Goal: Transaction & Acquisition: Purchase product/service

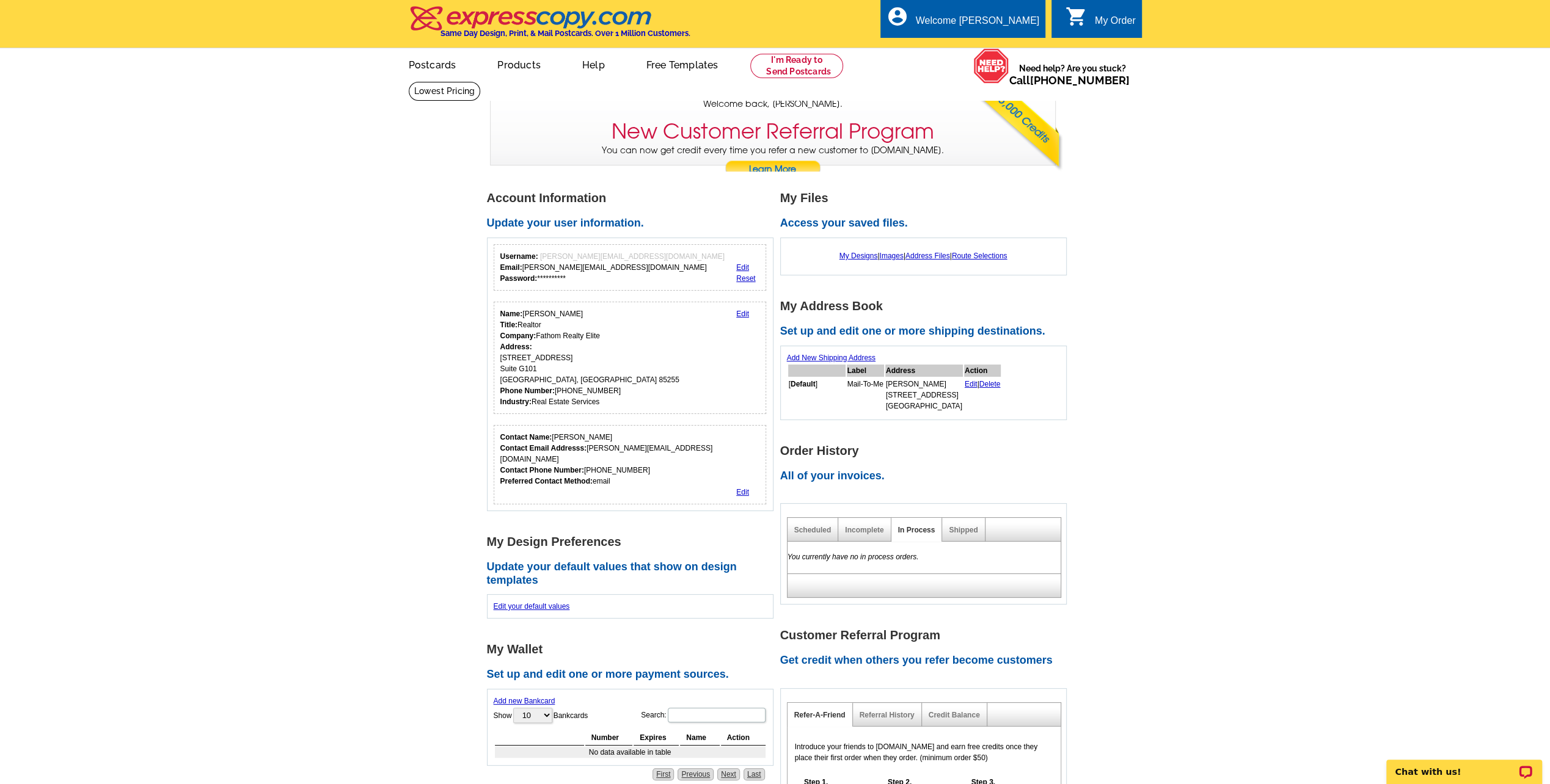
click at [1110, 26] on div "My Order" at bounding box center [1115, 23] width 41 height 17
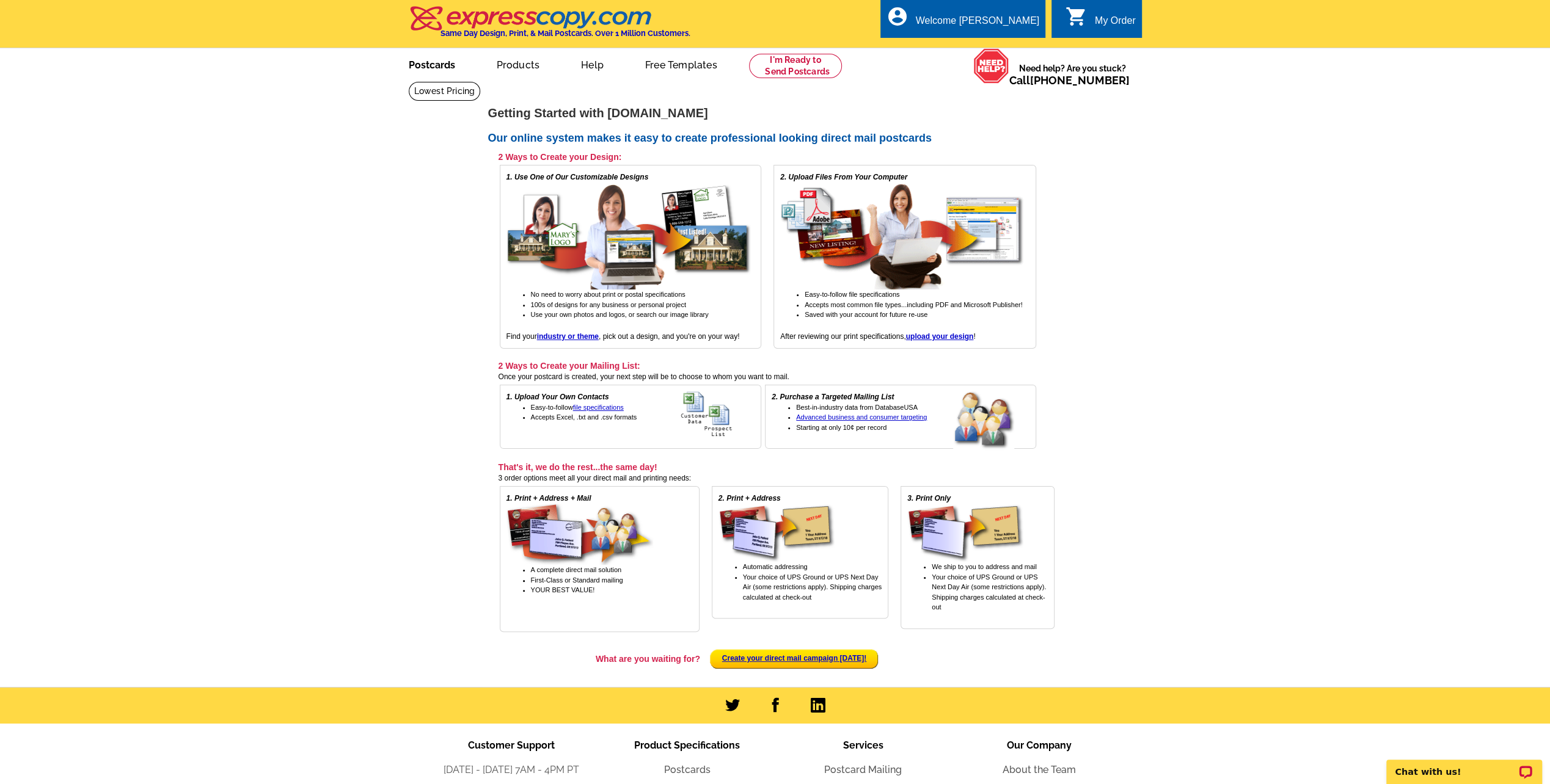
click at [445, 61] on link "Postcards" at bounding box center [431, 64] width 85 height 29
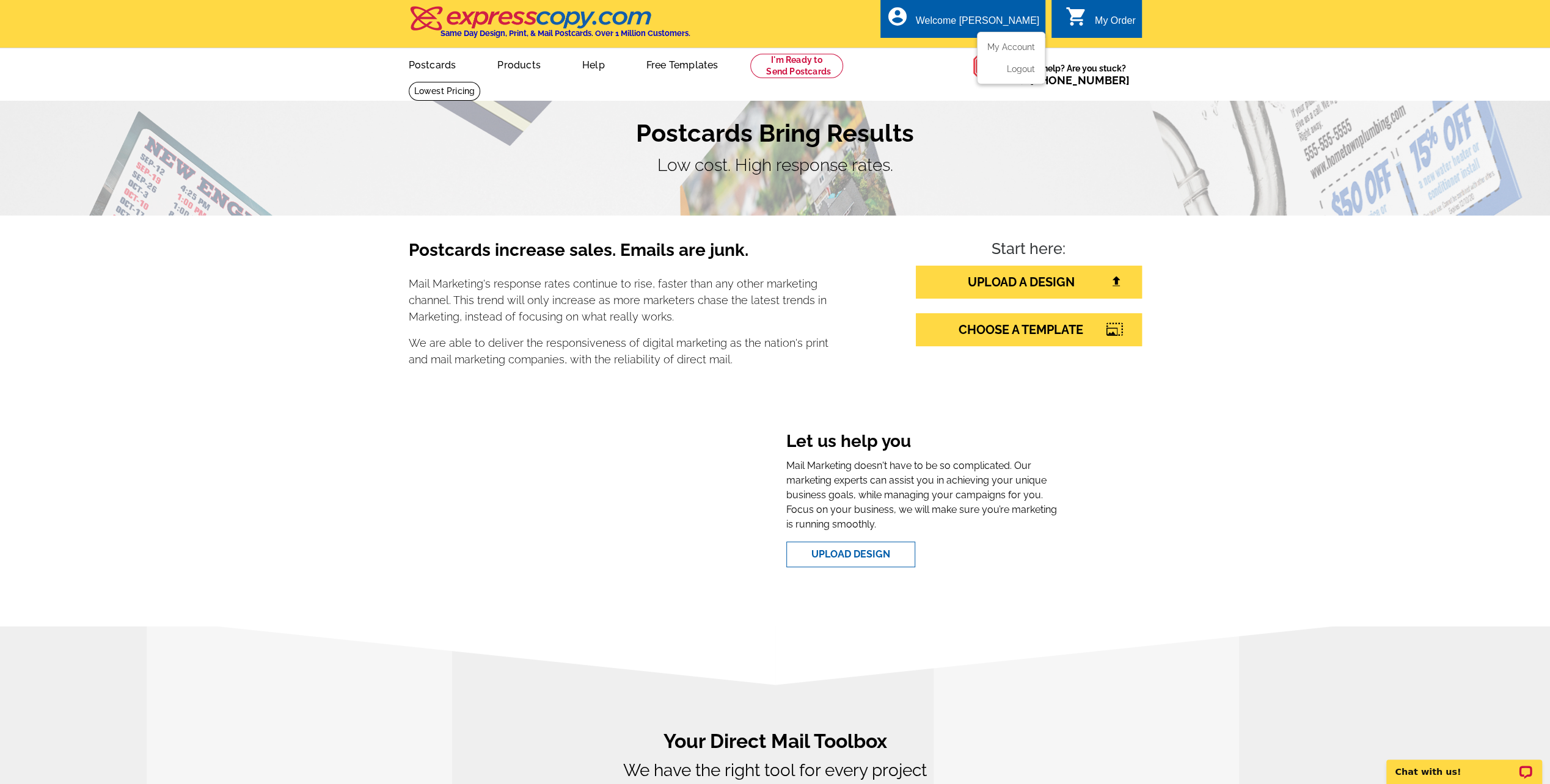
click at [1008, 27] on div "Welcome [PERSON_NAME]" at bounding box center [978, 23] width 124 height 17
click at [1009, 51] on link "My Account" at bounding box center [1008, 47] width 52 height 11
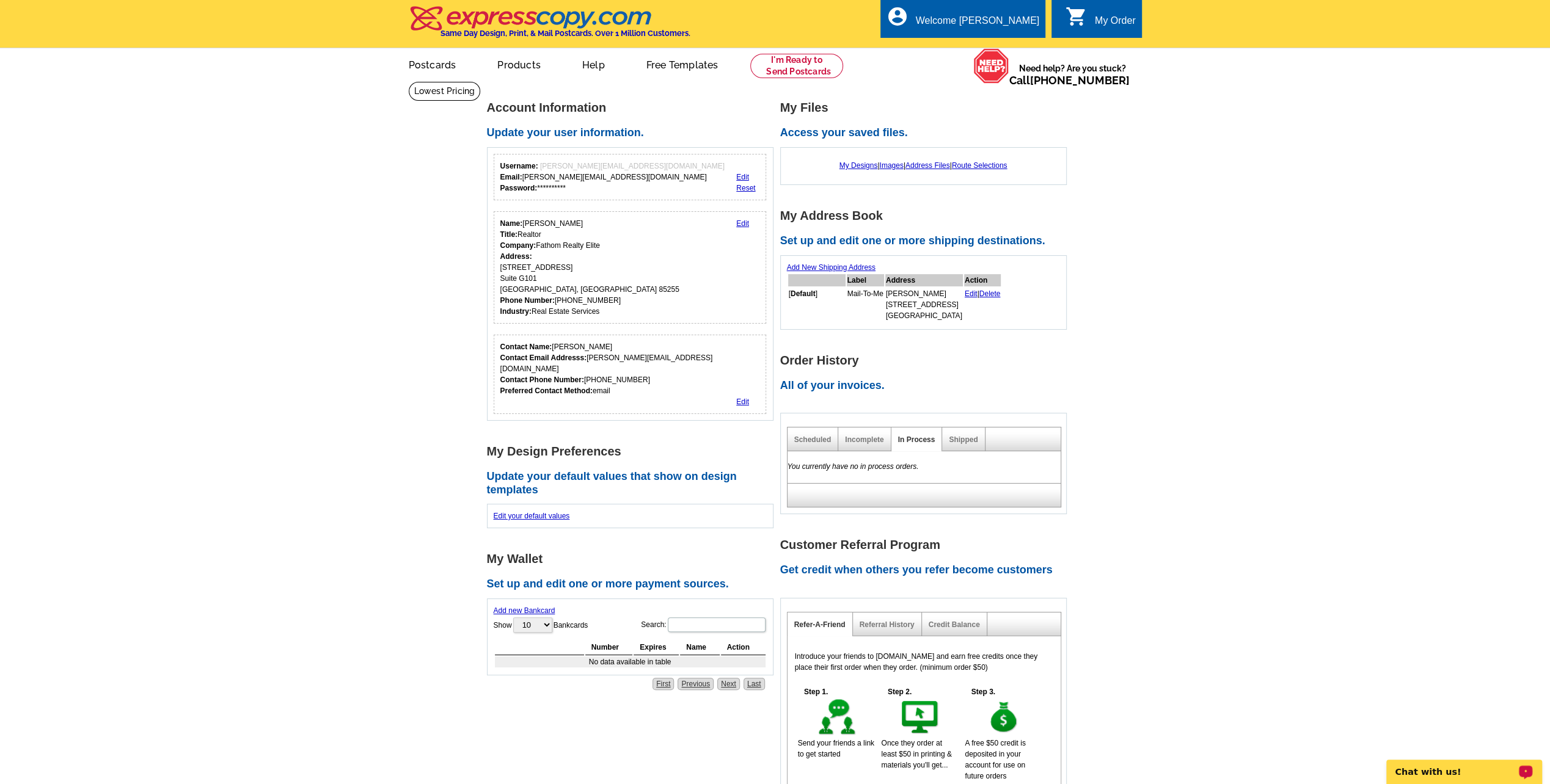
click at [1426, 766] on div "Chat with us!" at bounding box center [1465, 772] width 156 height 24
click at [1121, 17] on div "My Order" at bounding box center [1115, 23] width 41 height 17
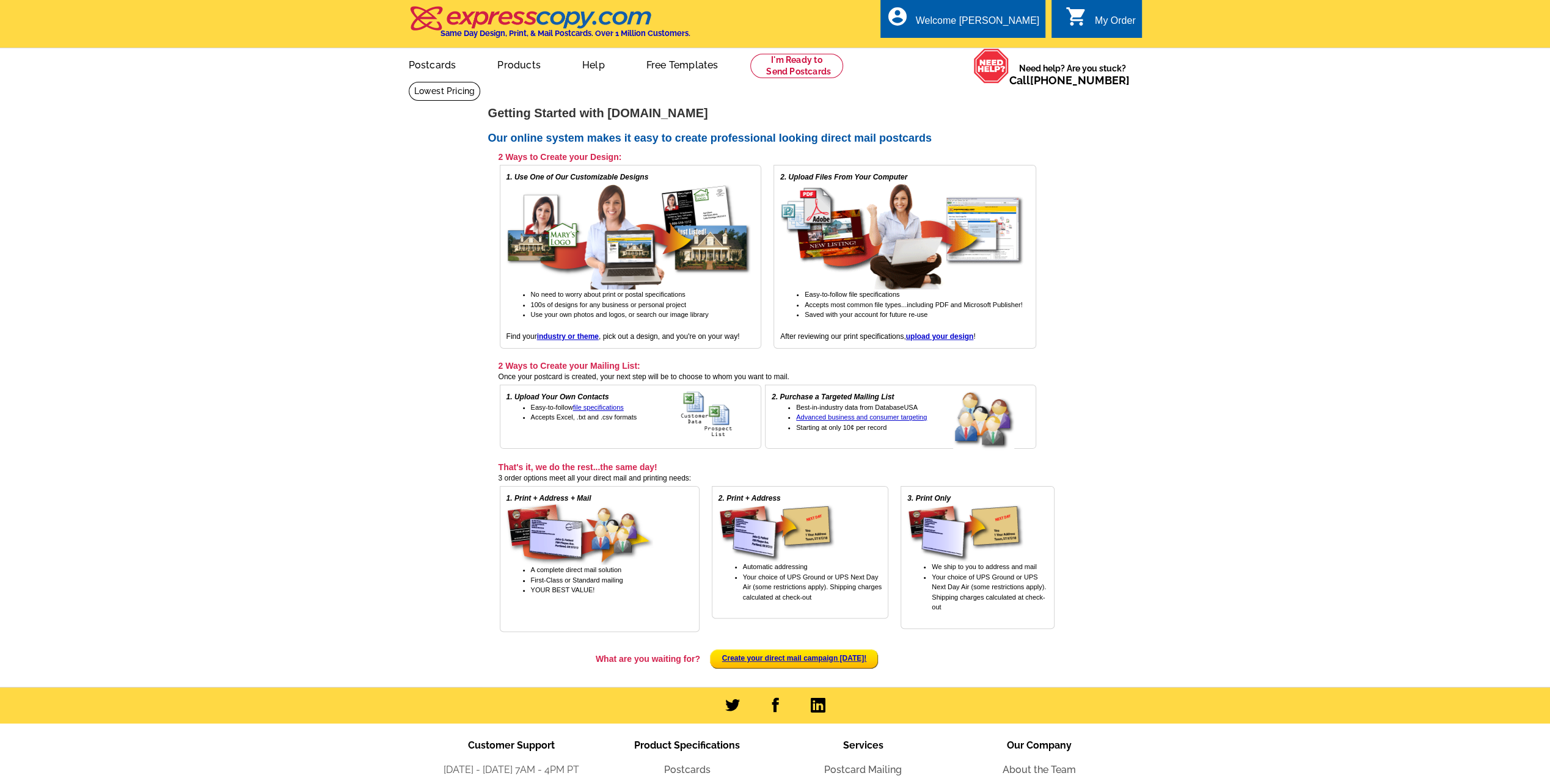
click at [1119, 19] on div "My Order" at bounding box center [1115, 23] width 41 height 17
drag, startPoint x: 0, startPoint y: 0, endPoint x: 1119, endPoint y: 19, distance: 1119.2
click at [1119, 19] on div "My Order" at bounding box center [1115, 23] width 41 height 17
click at [1019, 51] on link "My Account" at bounding box center [1008, 47] width 52 height 11
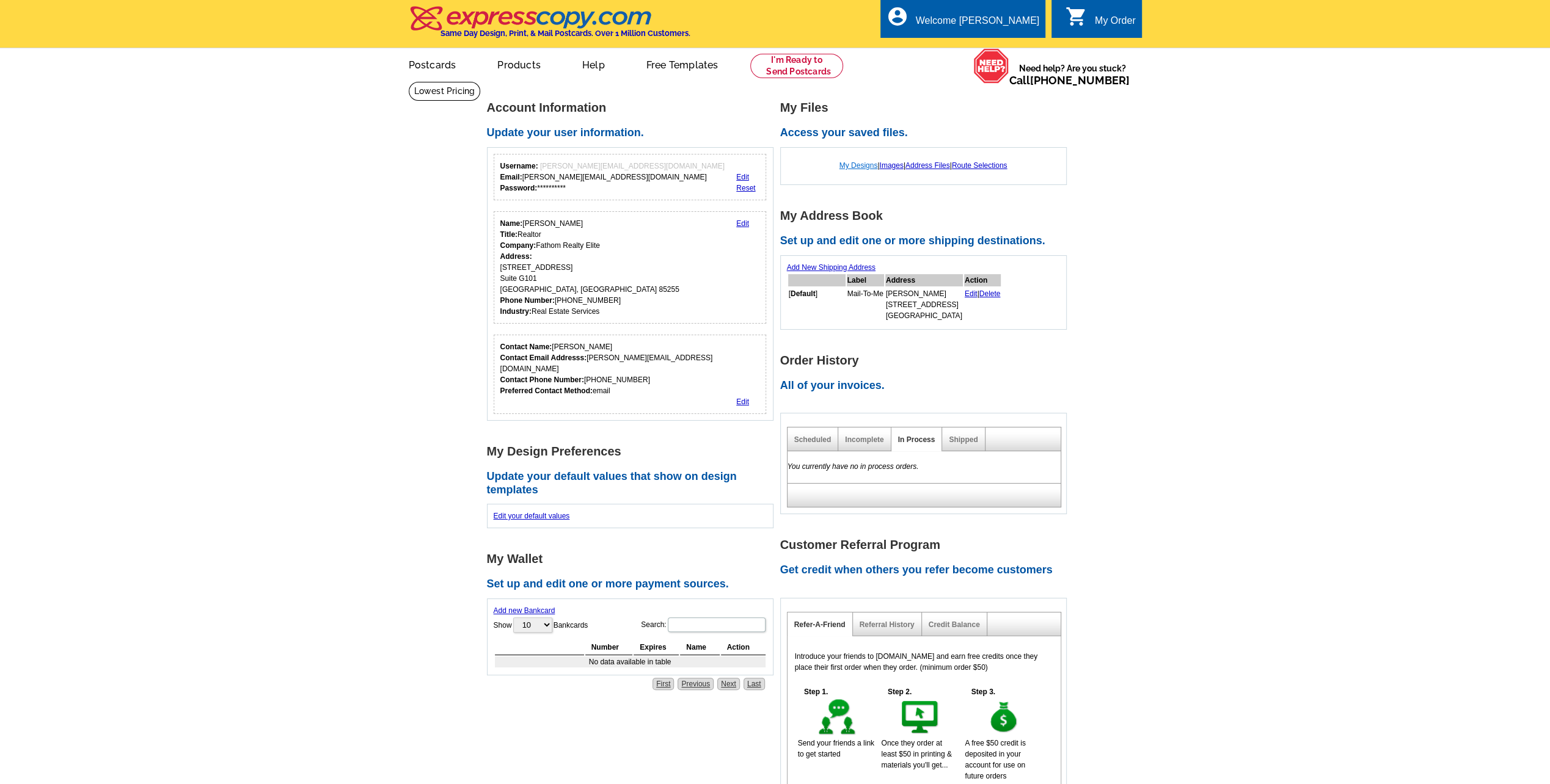
click at [847, 167] on link "My Designs" at bounding box center [859, 165] width 39 height 9
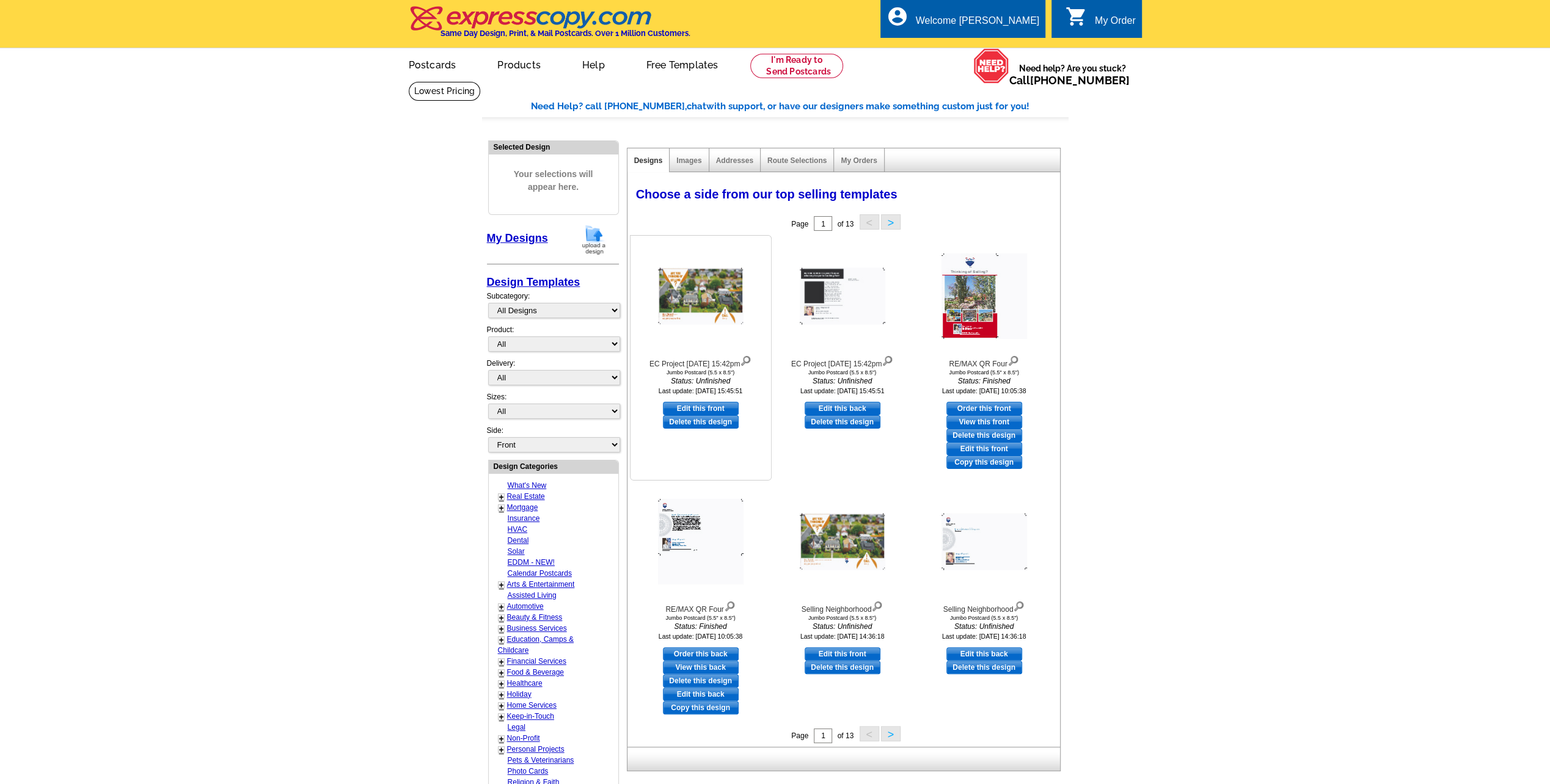
click at [697, 302] on img at bounding box center [701, 296] width 85 height 57
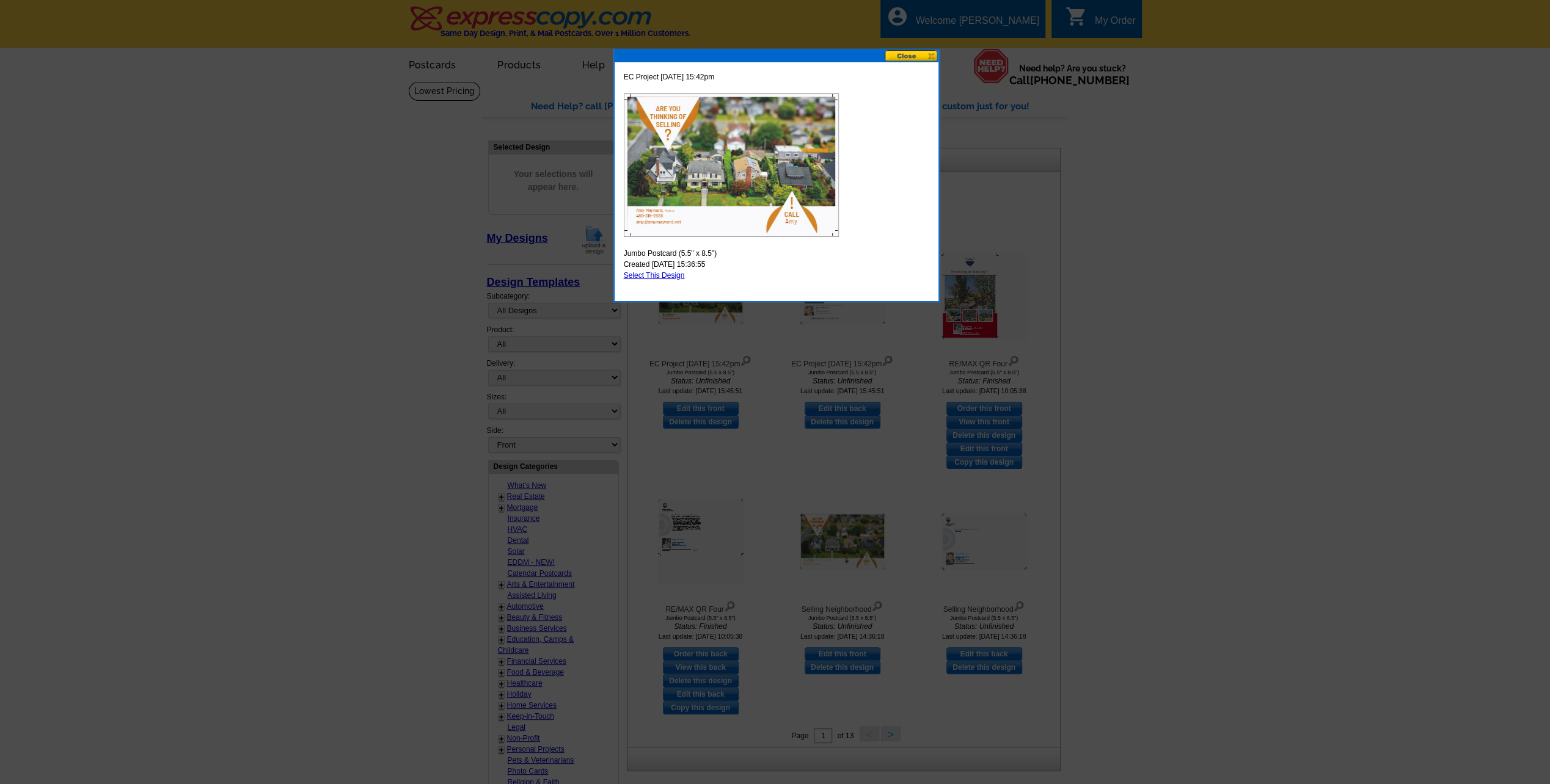
click at [675, 275] on link "Select This Design" at bounding box center [654, 276] width 61 height 9
select select "2"
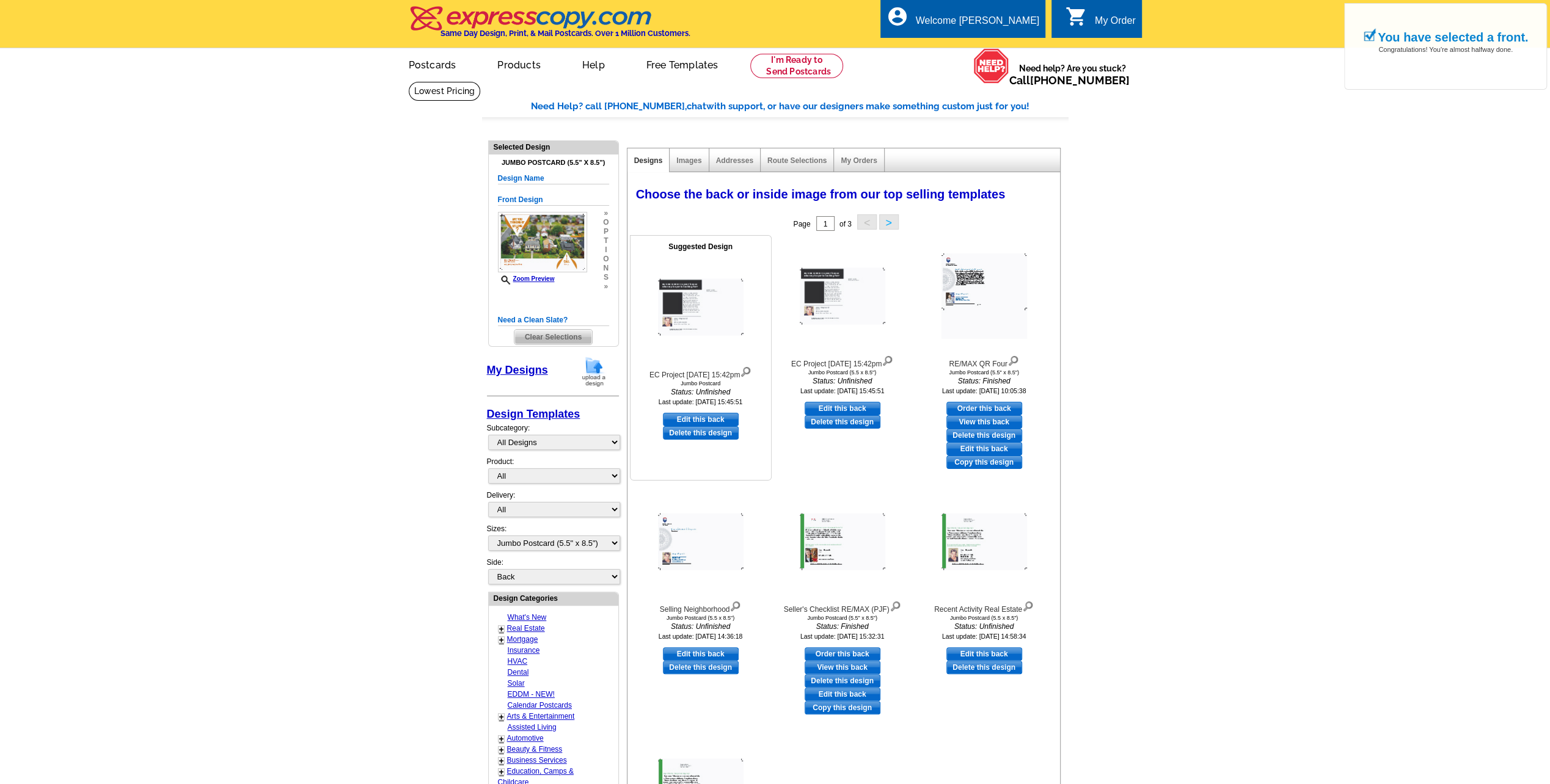
click at [692, 415] on link "Edit this back" at bounding box center [701, 419] width 76 height 14
select select "front"
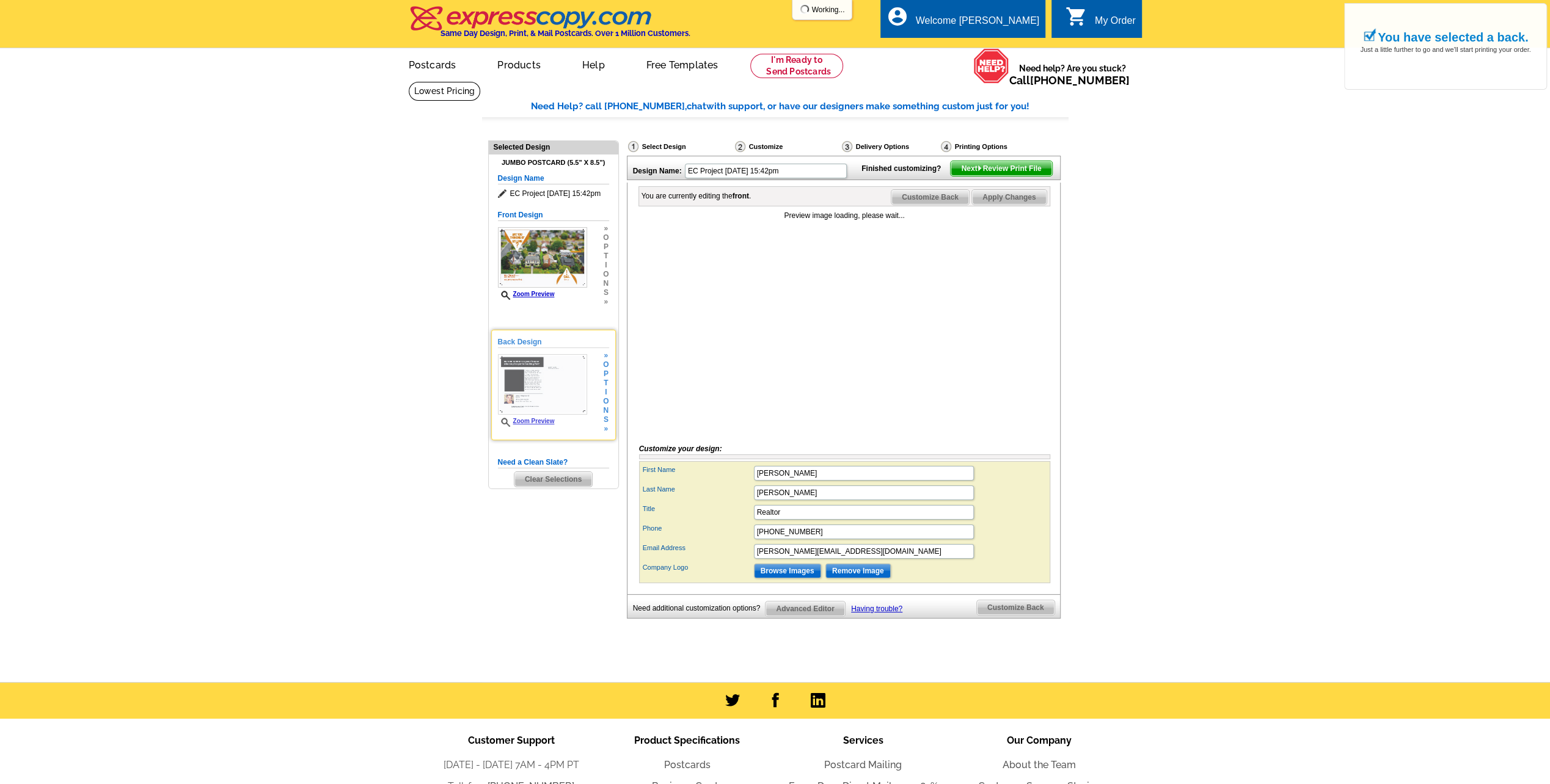
click at [554, 398] on img at bounding box center [542, 384] width 89 height 60
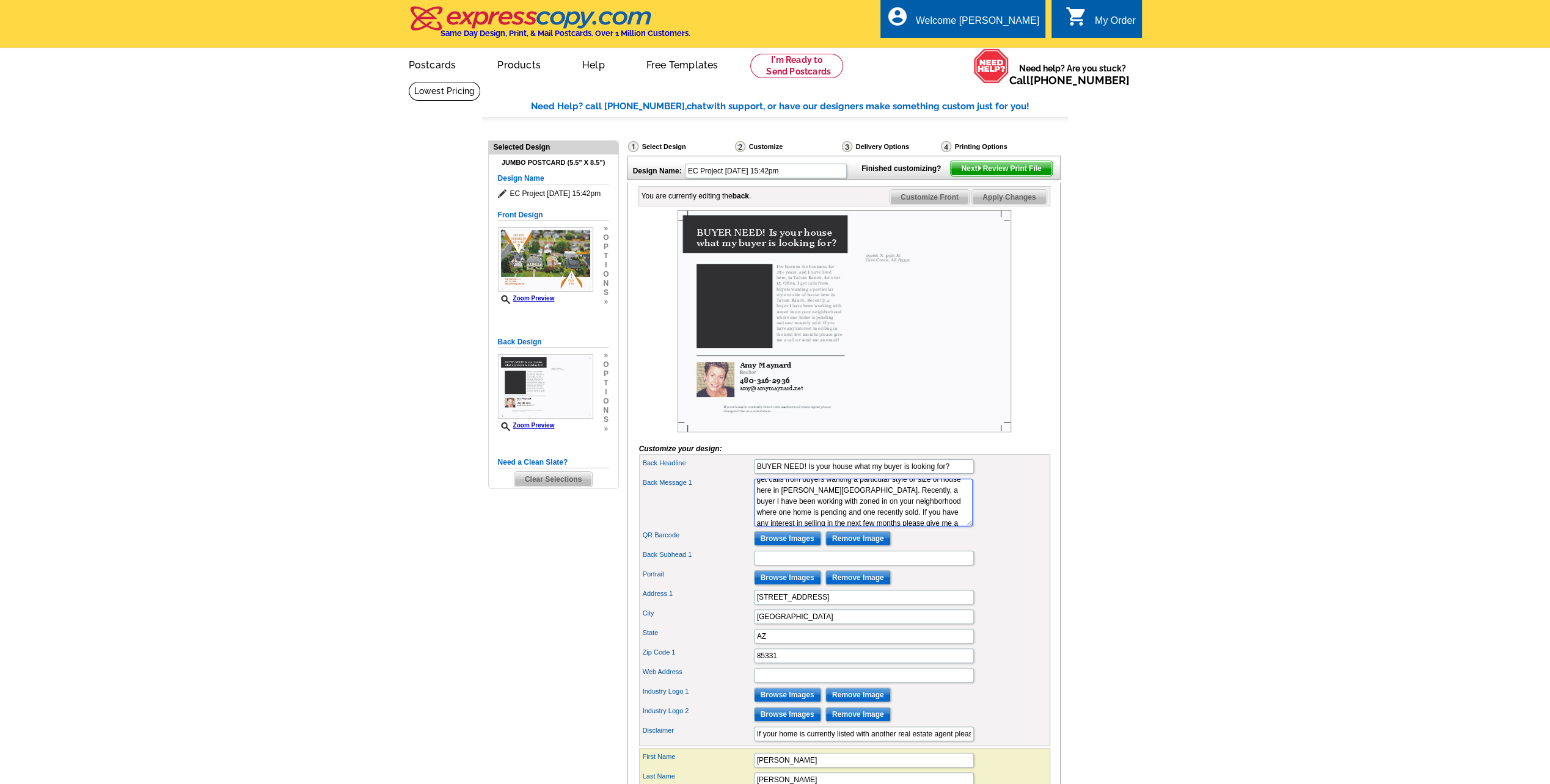
scroll to position [44, 0]
drag, startPoint x: 756, startPoint y: 502, endPoint x: 924, endPoint y: 537, distance: 171.6
click at [924, 527] on textarea "I’ve been in the business for 25+ years, and I have lived here, in [PERSON_NAME…" at bounding box center [863, 502] width 219 height 47
